Goal: Browse casually

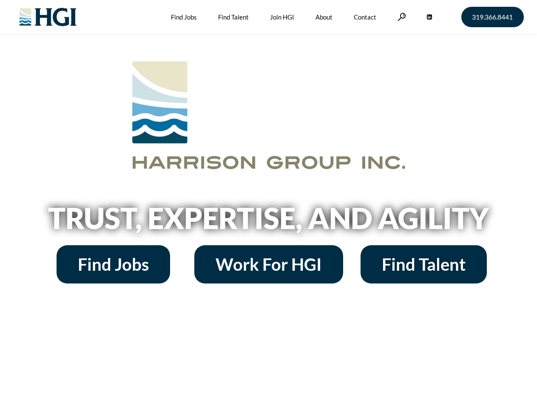
click at [268, 204] on h2 "Trust, Expertise, and Agility" at bounding box center [268, 218] width 485 height 29
click at [401, 17] on link at bounding box center [402, 17] width 9 height 8
click at [268, 221] on h2 "Trust, Expertise, and Agility" at bounding box center [268, 218] width 485 height 29
click at [268, 204] on h2 "Trust, Expertise, and Agility" at bounding box center [268, 218] width 485 height 29
click at [401, 17] on link at bounding box center [402, 17] width 9 height 8
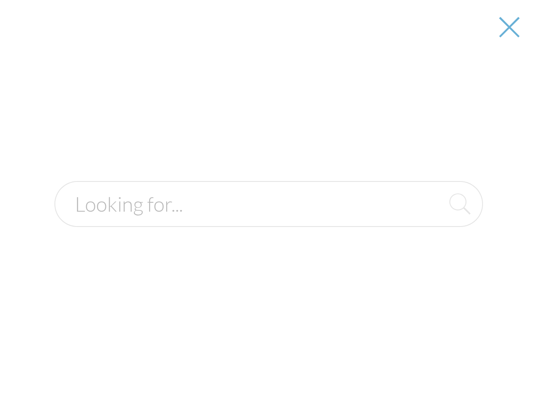
click at [268, 221] on h2 "Trust, Expertise, and Agility" at bounding box center [268, 218] width 485 height 29
